Goal: Transaction & Acquisition: Purchase product/service

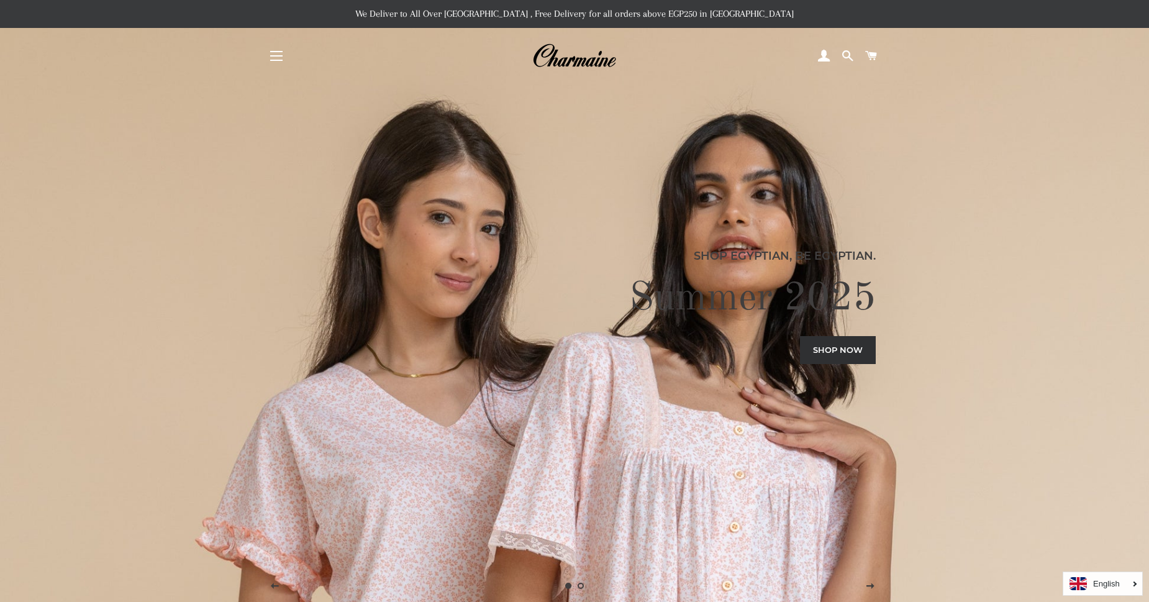
click at [274, 56] on span "button" at bounding box center [276, 55] width 12 height 1
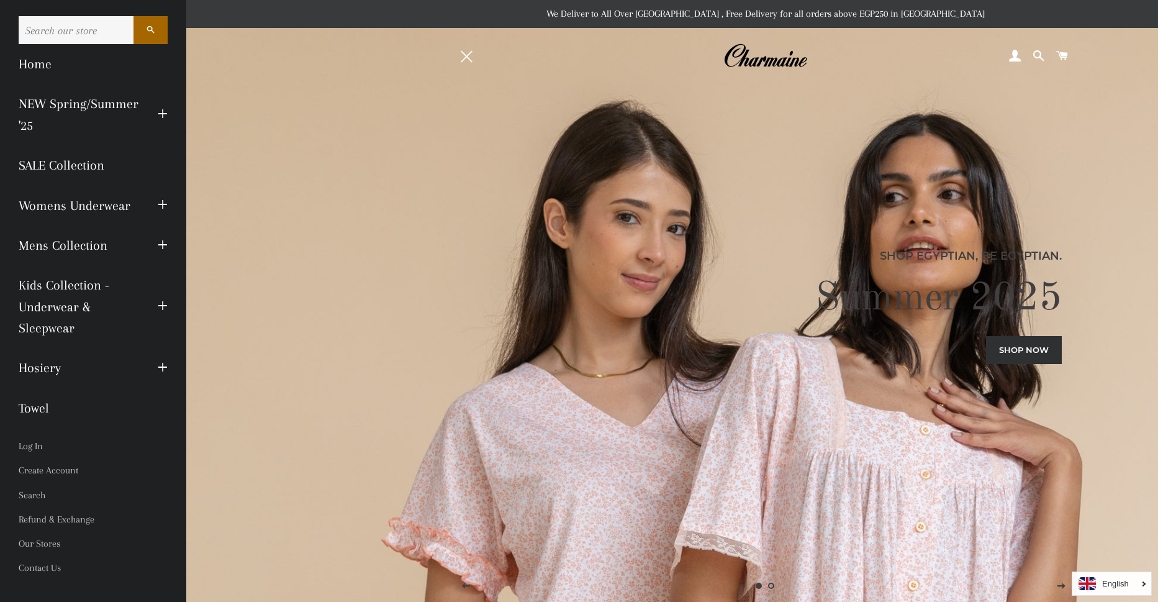
click at [1024, 350] on link "Shop now" at bounding box center [1024, 349] width 76 height 27
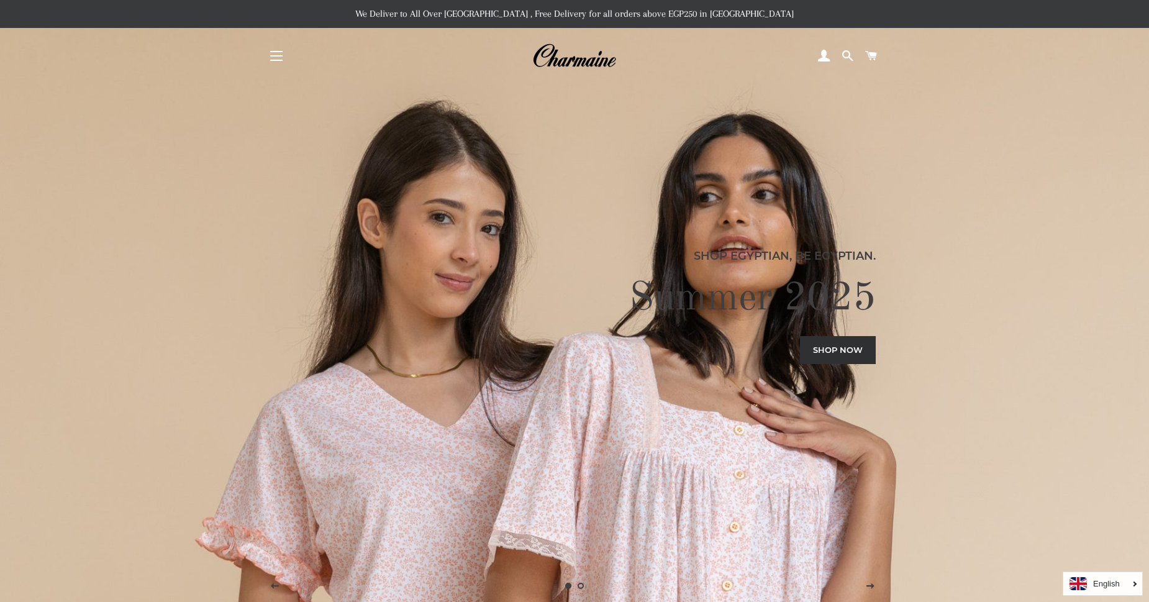
click at [833, 351] on link "Shop now" at bounding box center [838, 349] width 76 height 27
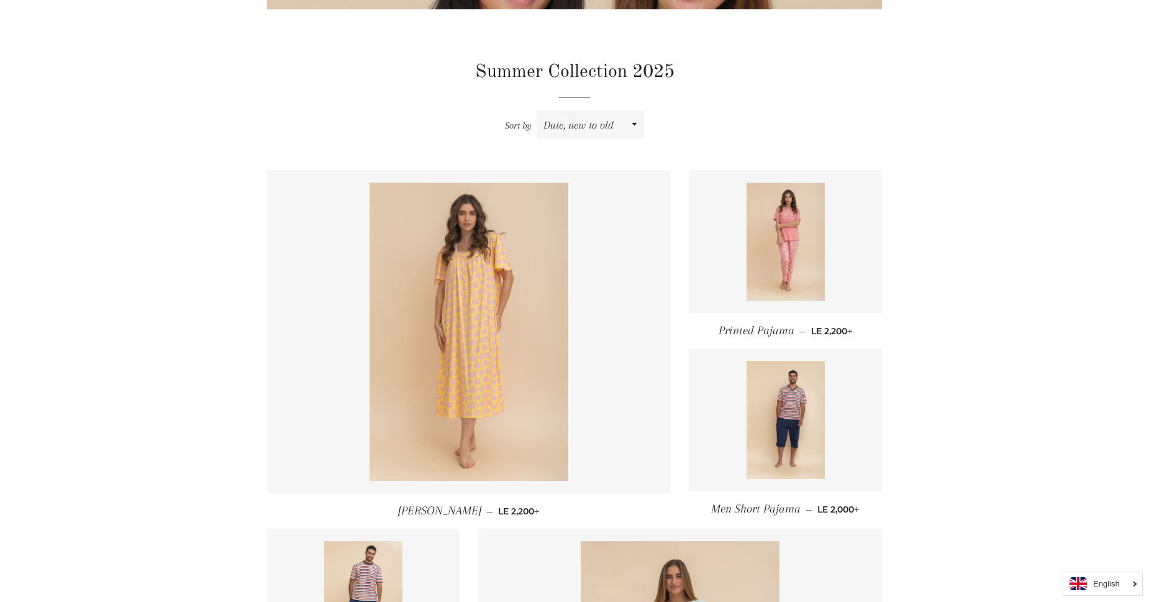
scroll to position [361, 0]
click at [615, 134] on select "Featured Best selling Alphabetically, A-Z Alphabetically, Z-A Price, low to hig…" at bounding box center [589, 125] width 107 height 29
click at [744, 135] on div "Sort by Featured Best selling Alphabetically, A-Z Alphabetically, Z-A Price, lo…" at bounding box center [574, 125] width 615 height 29
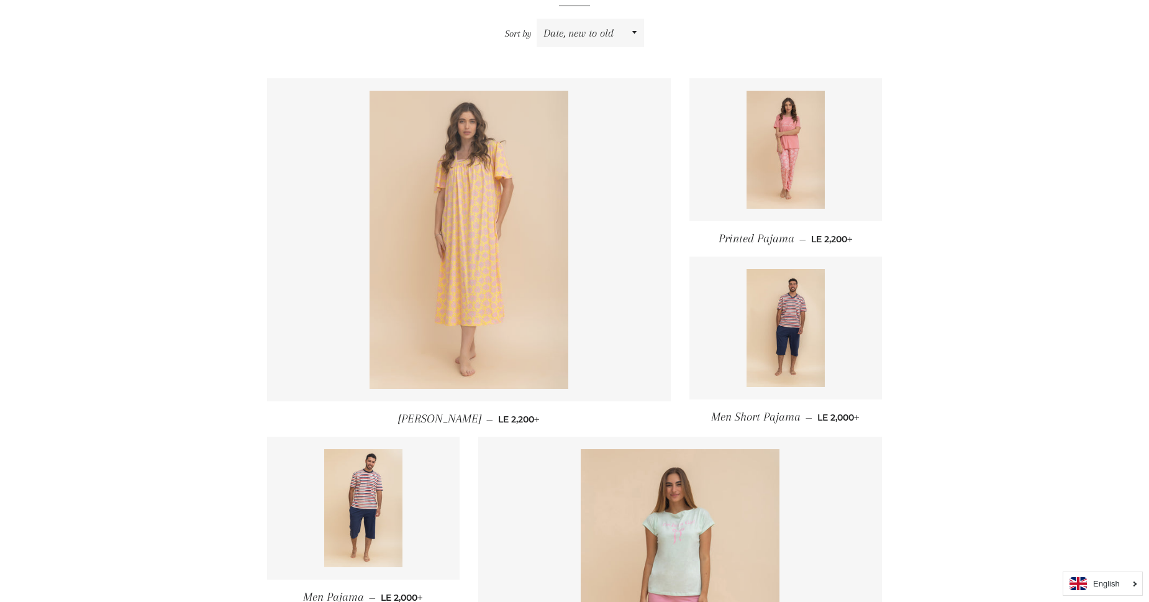
scroll to position [451, 0]
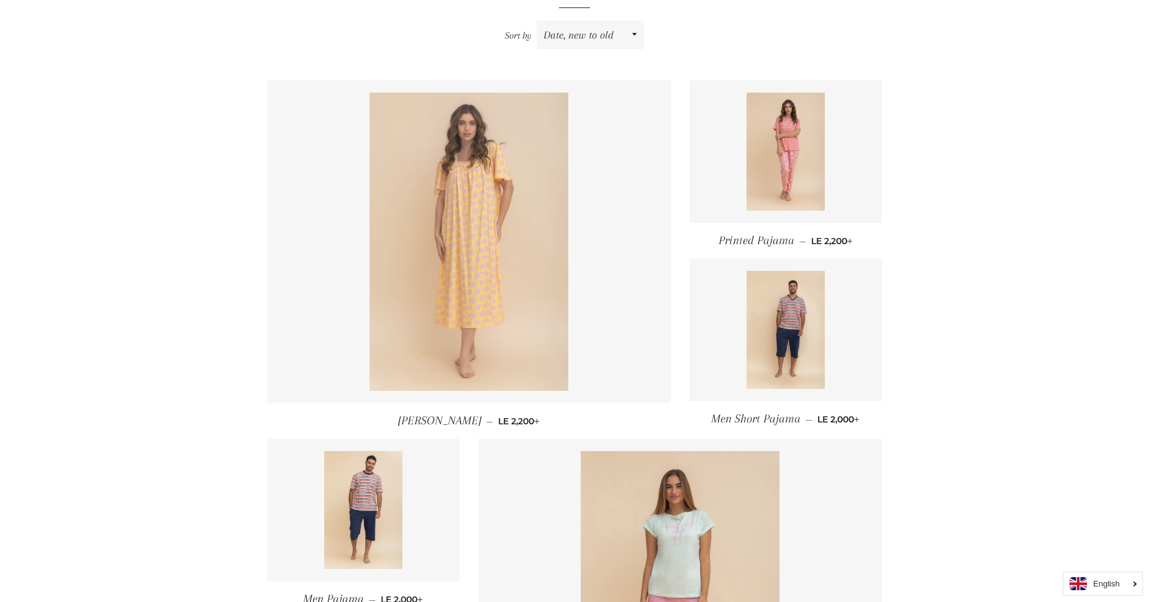
click at [480, 243] on img at bounding box center [468, 242] width 199 height 298
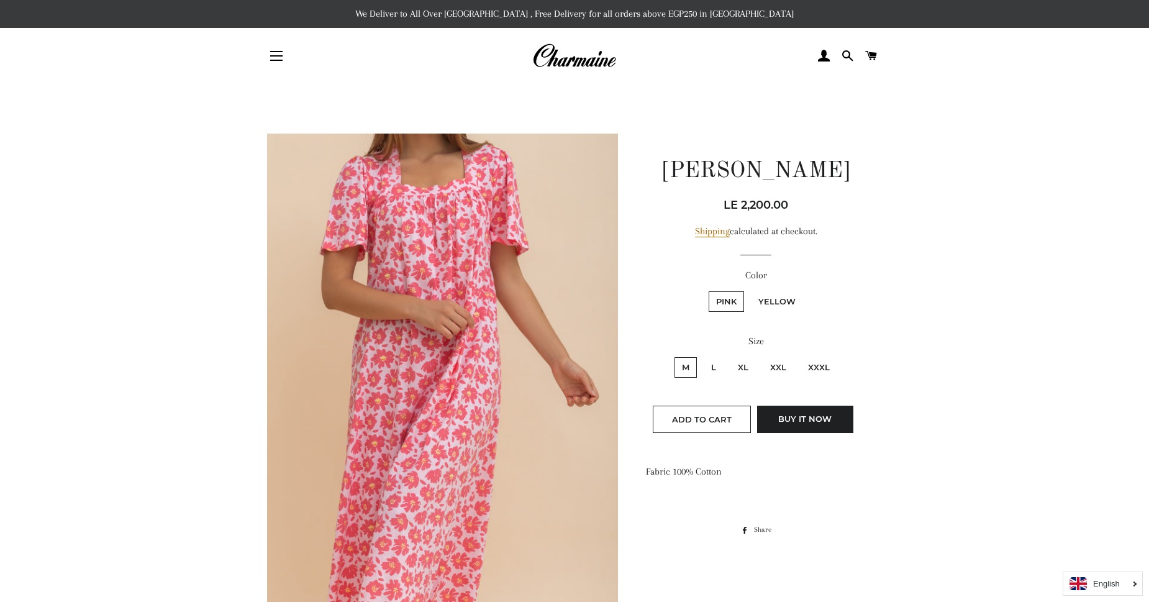
click at [783, 301] on label "Yellow" at bounding box center [777, 301] width 52 height 20
click at [749, 290] on input "Yellow" at bounding box center [749, 289] width 1 height 1
radio input "true"
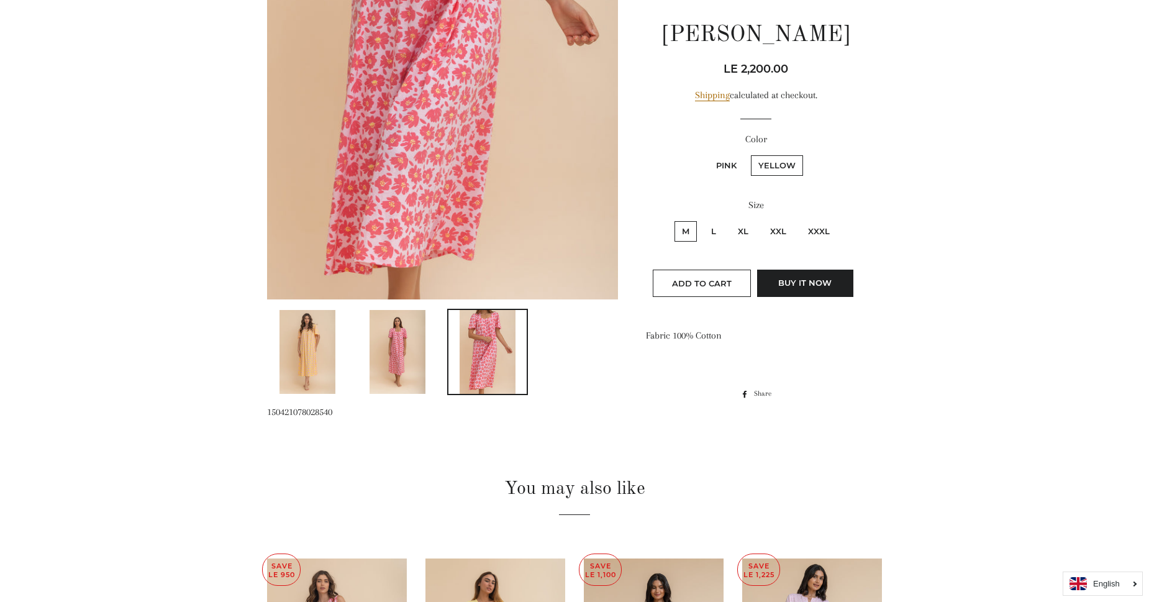
click at [292, 364] on img at bounding box center [307, 352] width 56 height 84
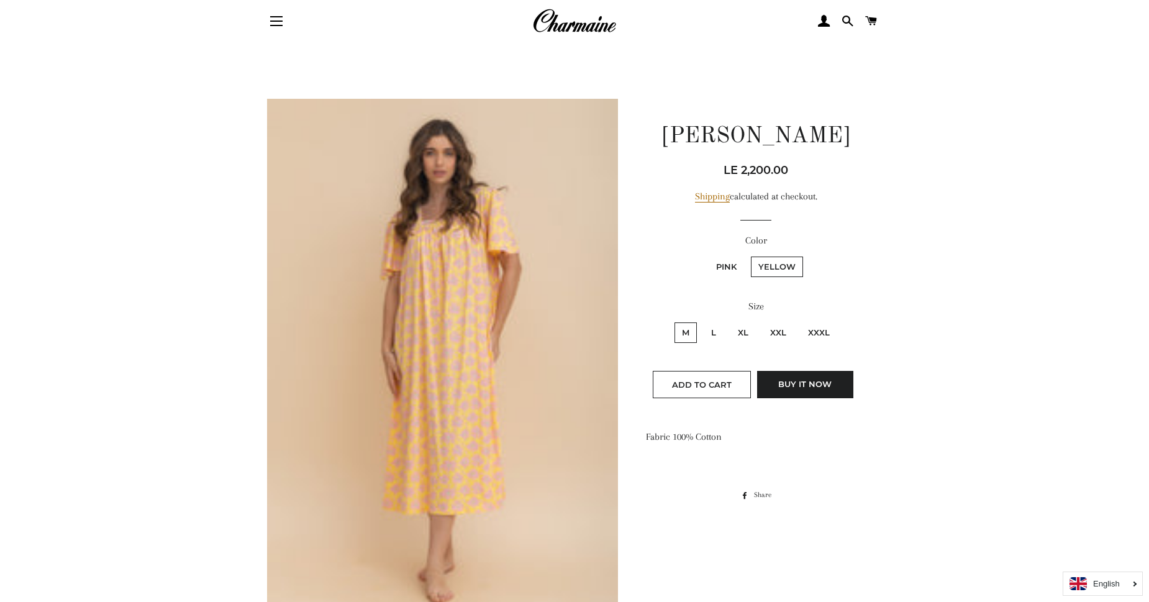
scroll to position [34, 0]
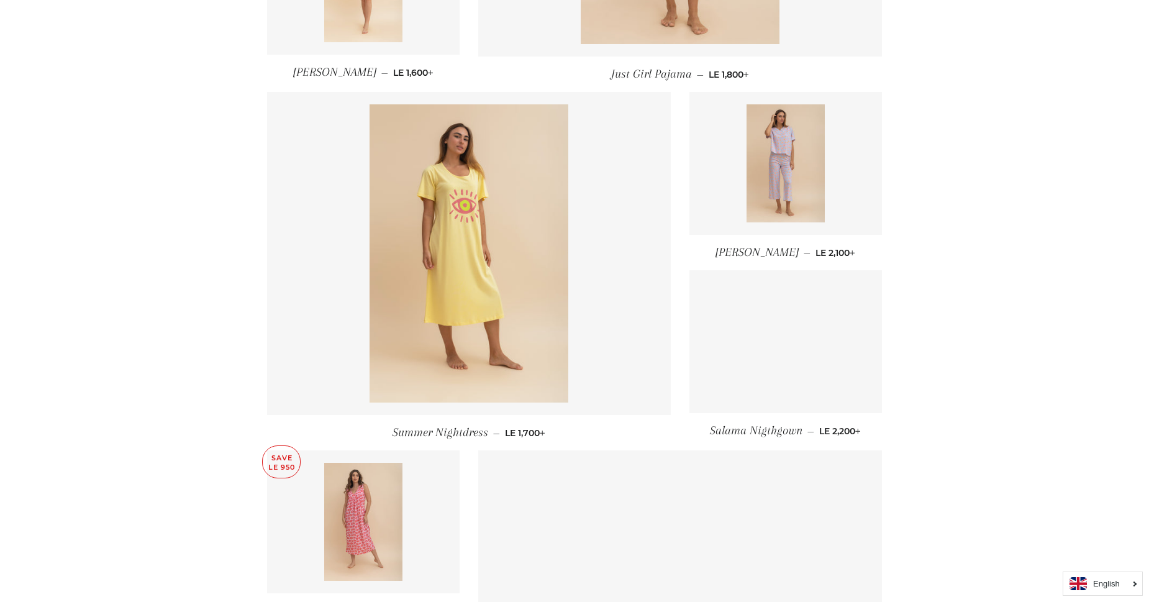
scroll to position [1173, 0]
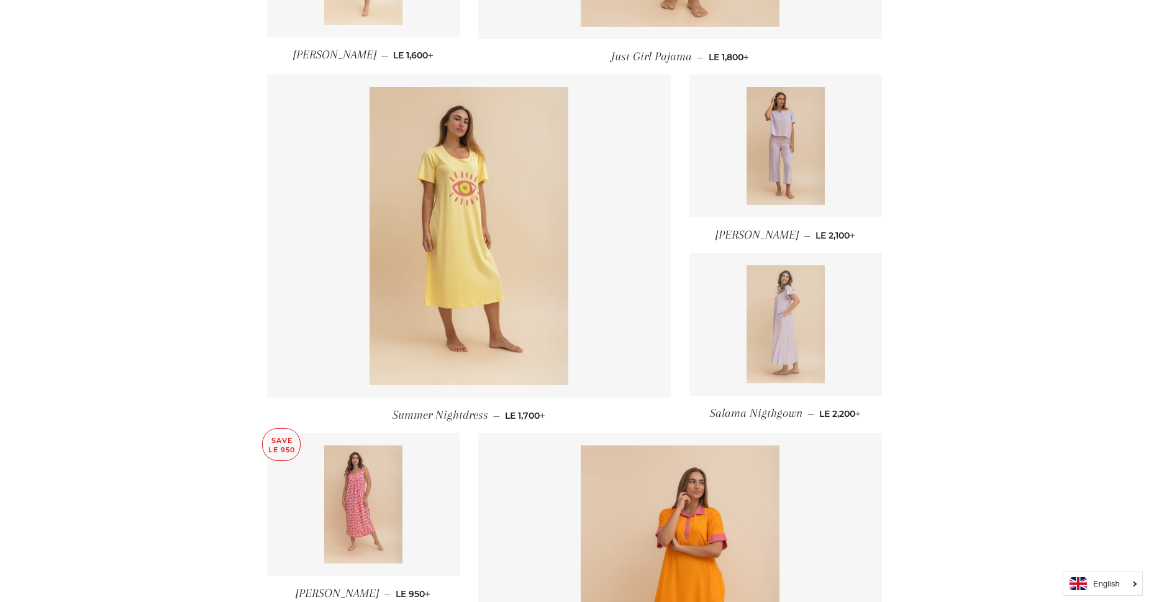
click at [779, 327] on img at bounding box center [785, 324] width 79 height 118
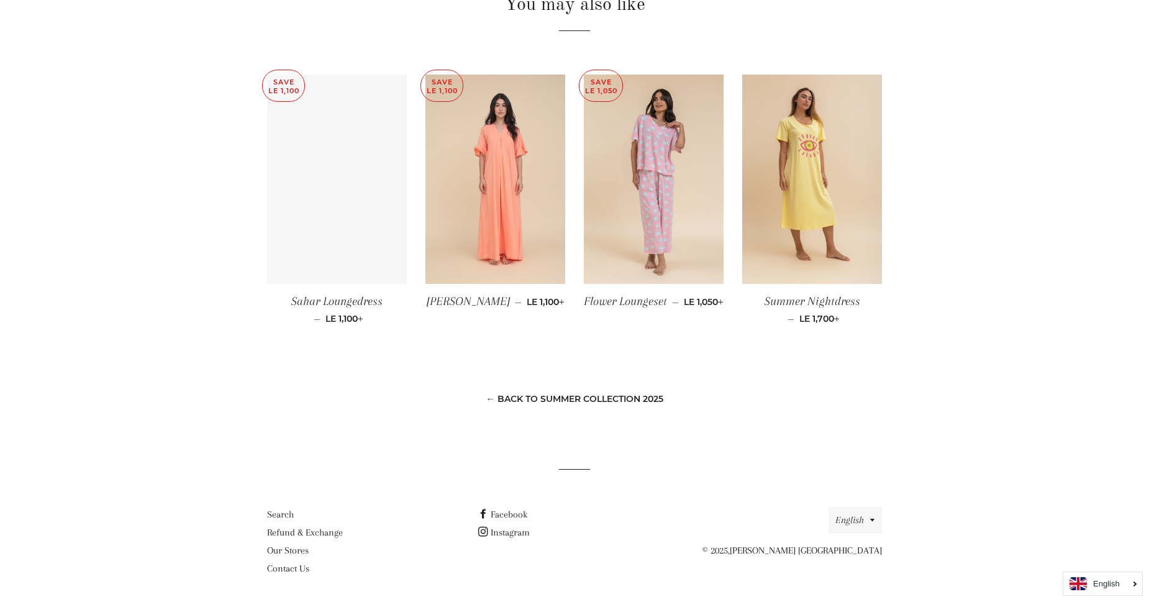
scroll to position [847, 0]
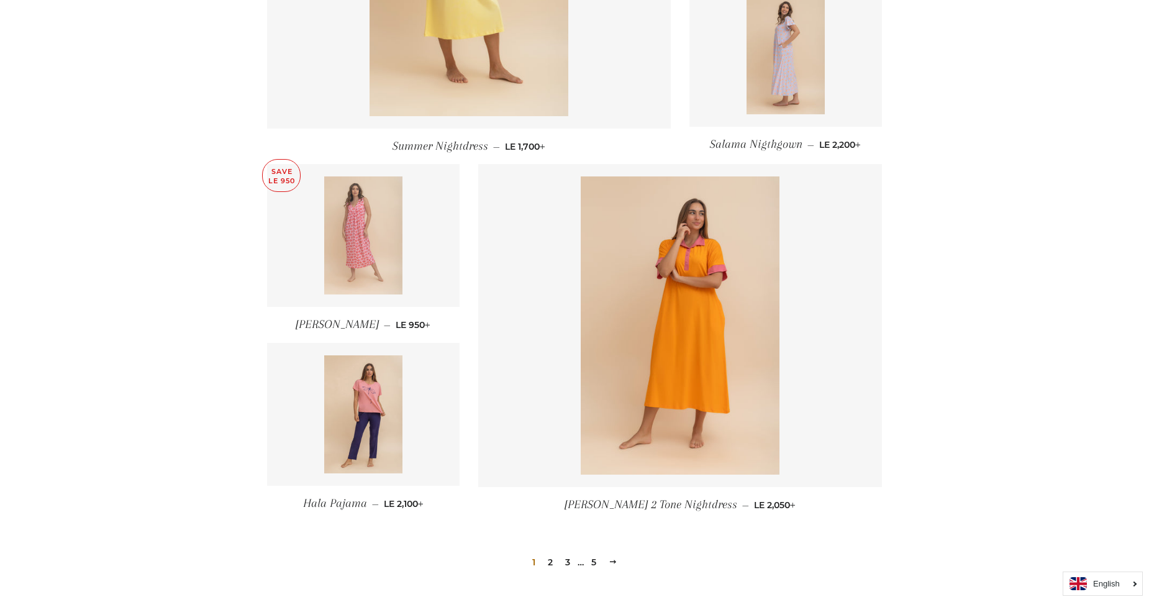
scroll to position [1443, 0]
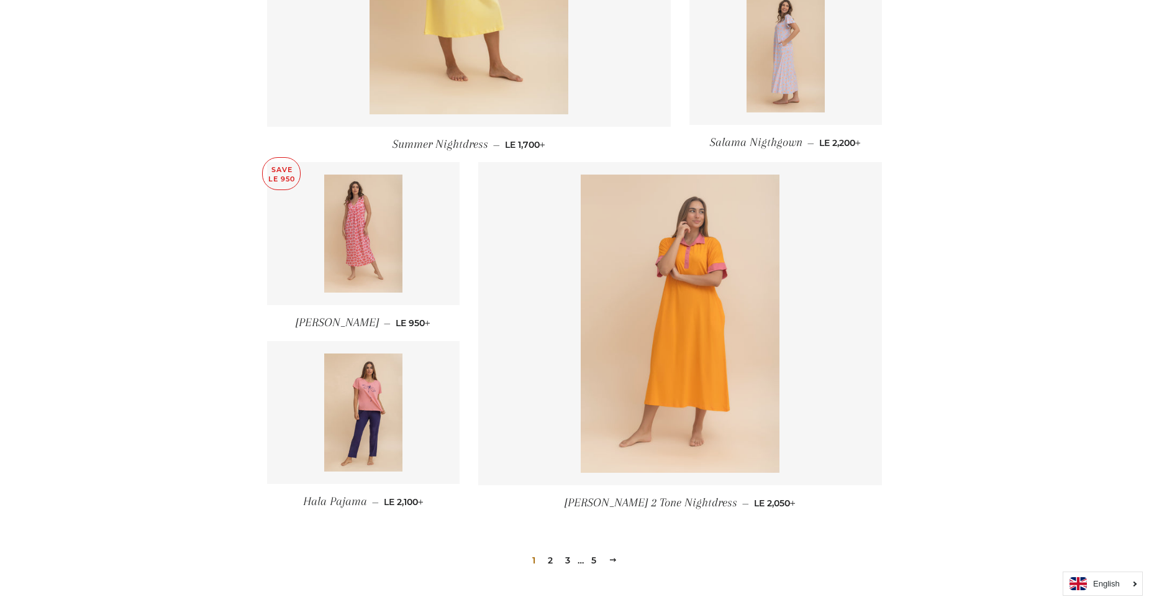
click at [727, 373] on img at bounding box center [679, 323] width 199 height 298
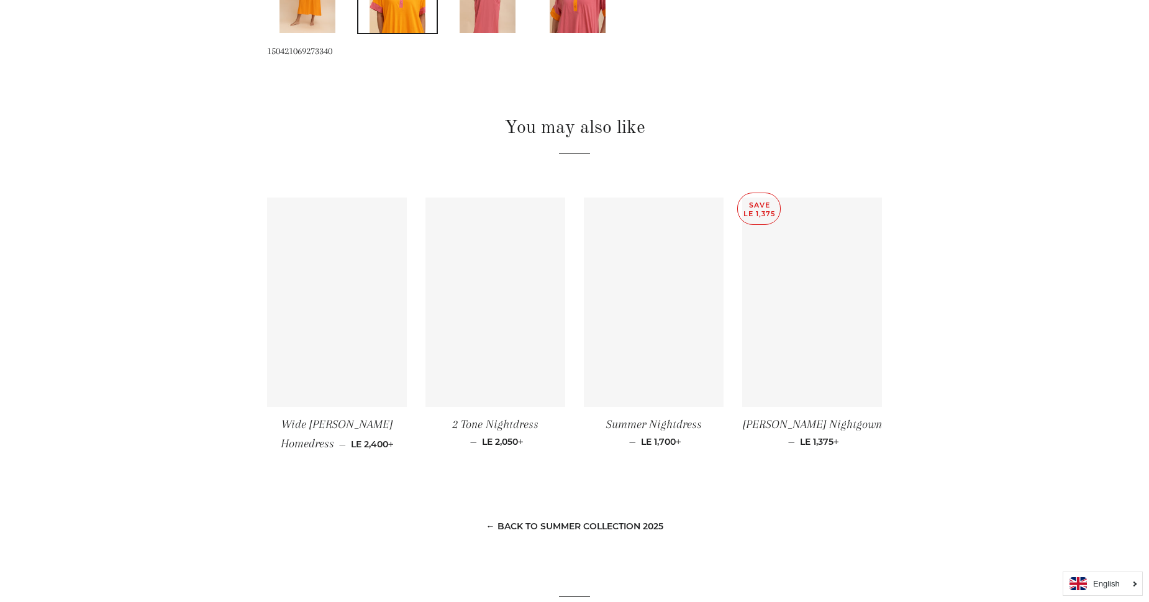
scroll to position [721, 0]
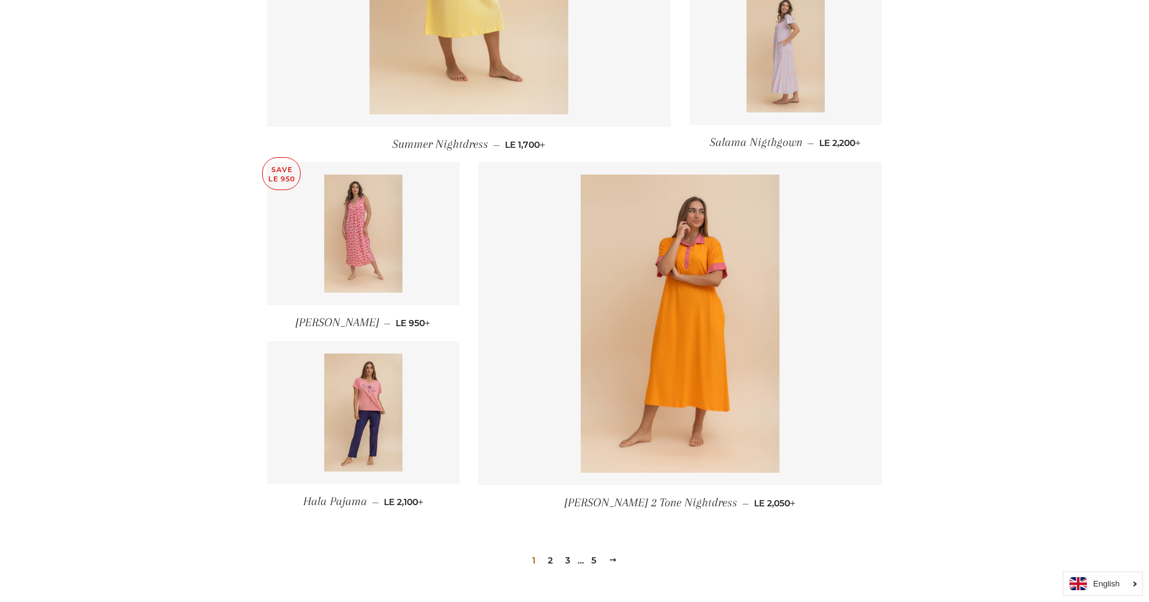
click at [555, 556] on link "2" at bounding box center [550, 560] width 15 height 19
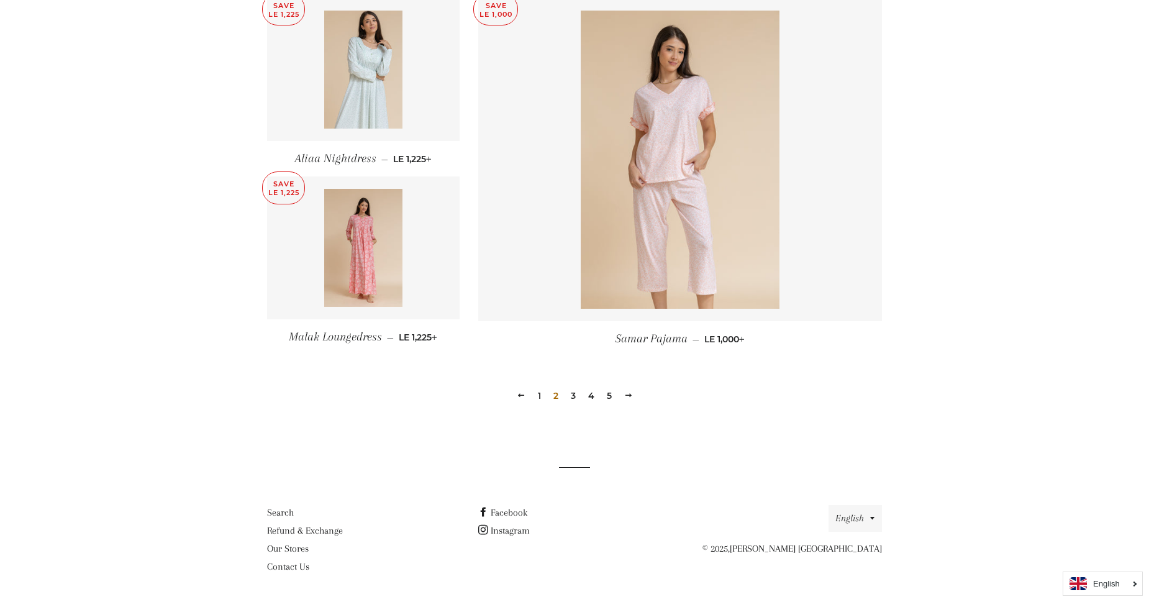
scroll to position [1622, 0]
click at [576, 397] on link "3" at bounding box center [573, 395] width 15 height 19
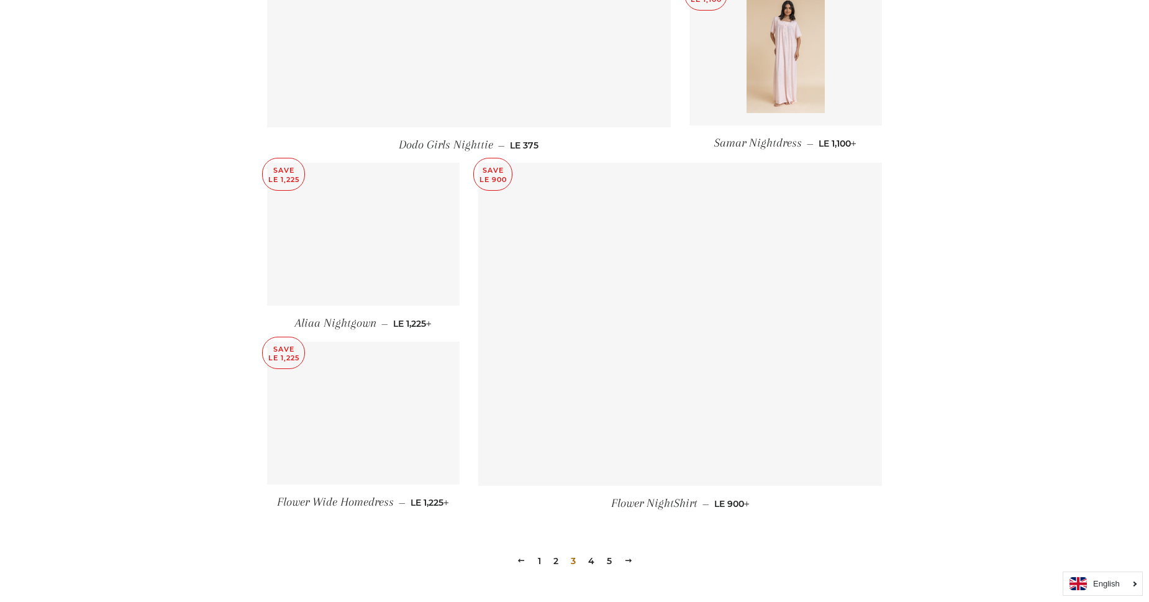
scroll to position [1443, 0]
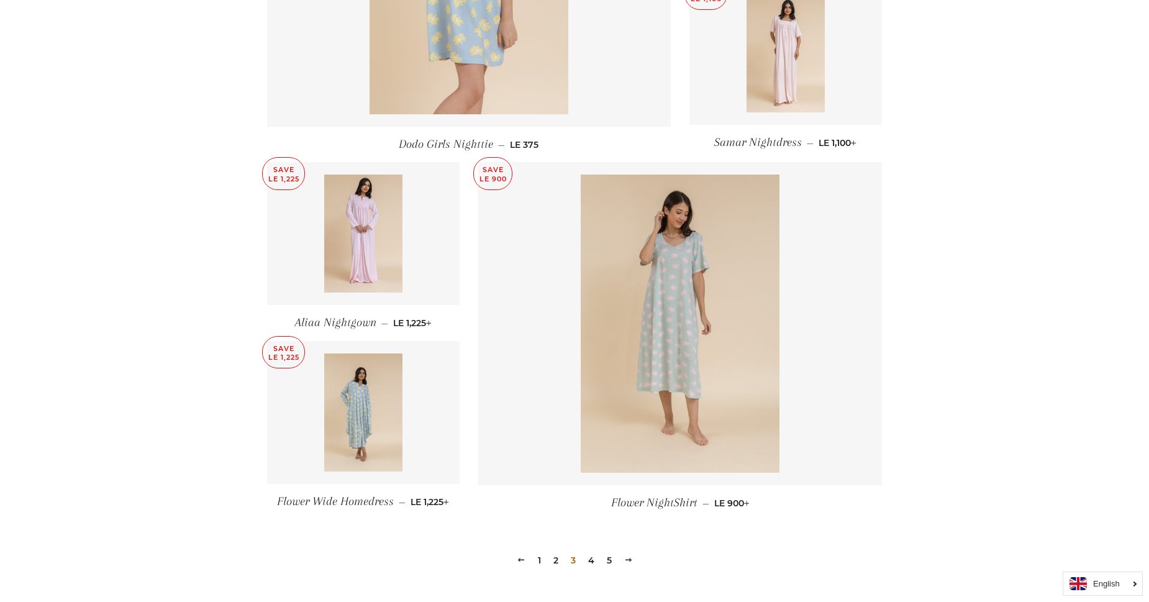
click at [590, 558] on link "4" at bounding box center [591, 560] width 16 height 19
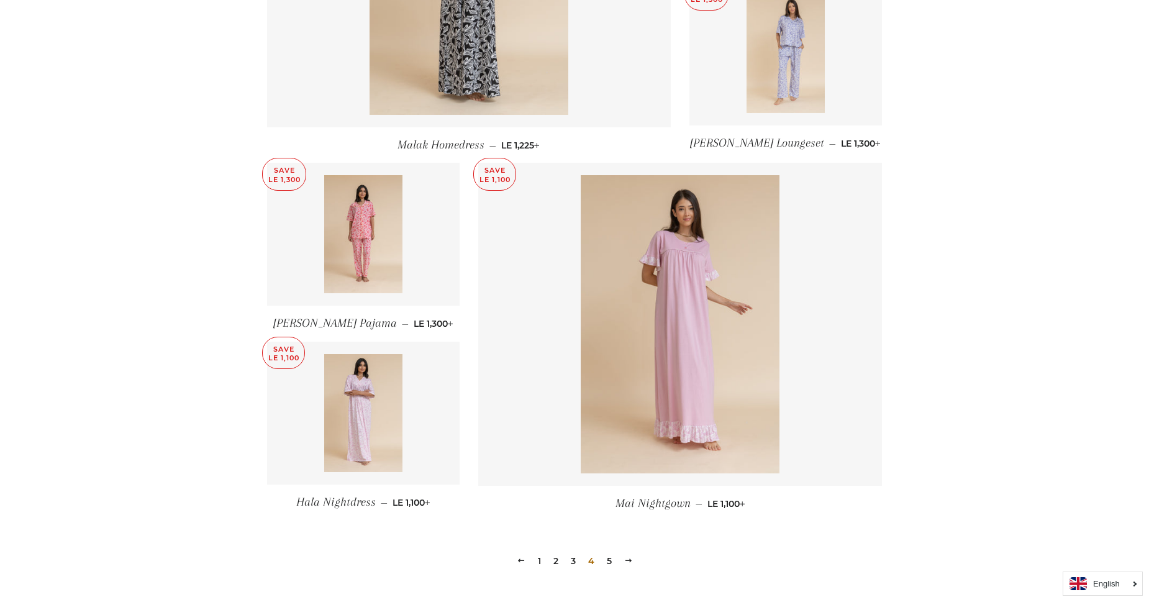
scroll to position [1443, 0]
click at [612, 560] on link "5" at bounding box center [609, 560] width 15 height 19
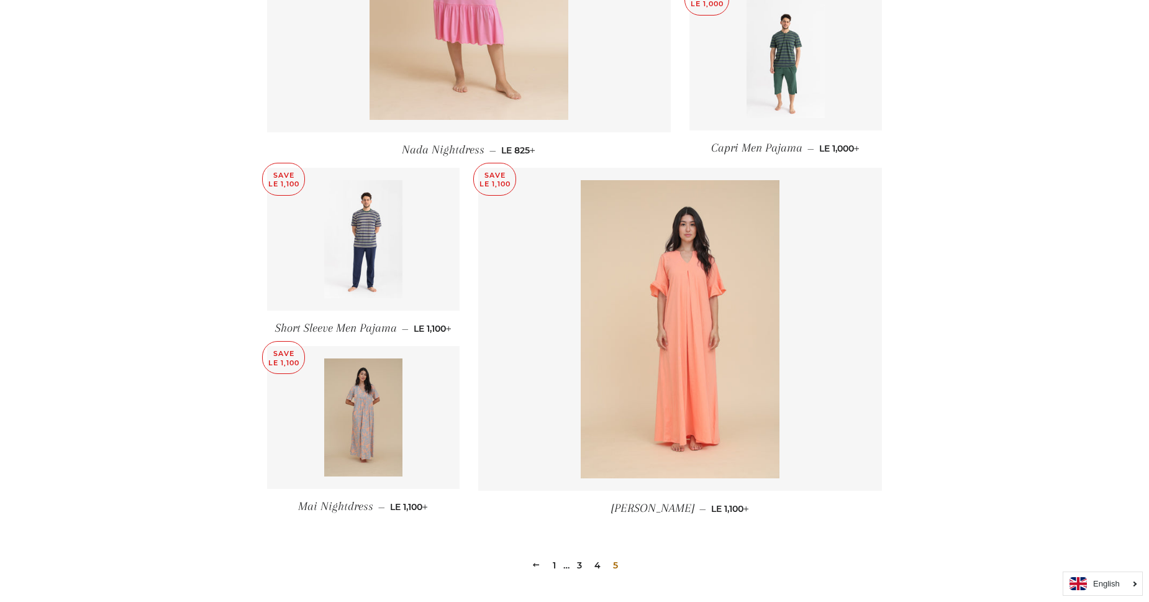
scroll to position [721, 0]
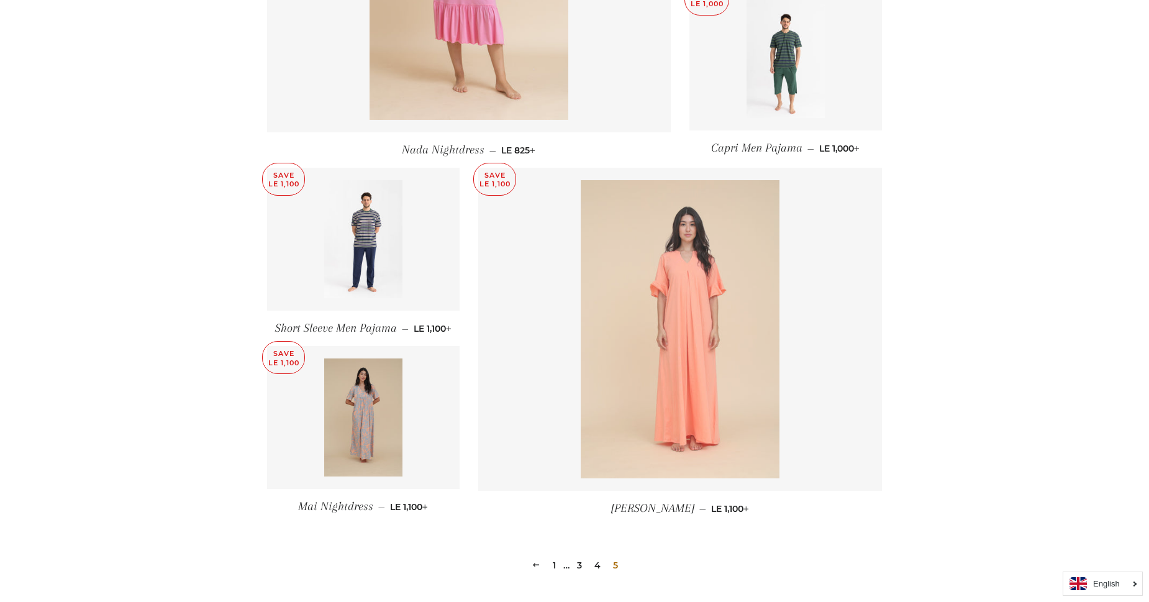
click at [727, 382] on img at bounding box center [679, 329] width 199 height 298
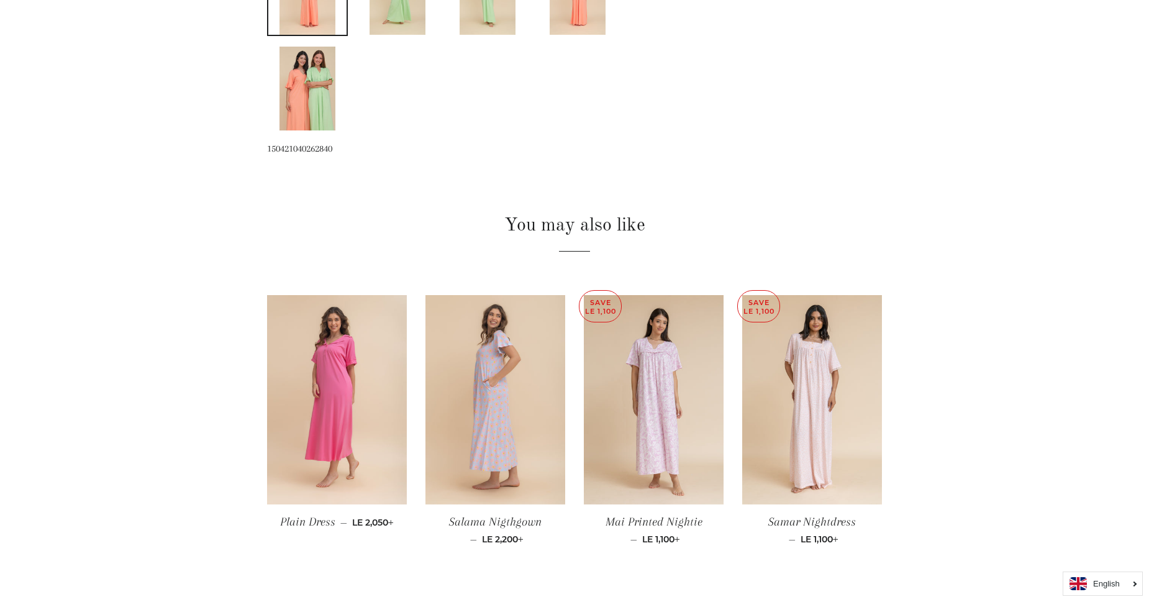
scroll to position [721, 0]
